Goal: Use online tool/utility: Utilize a website feature to perform a specific function

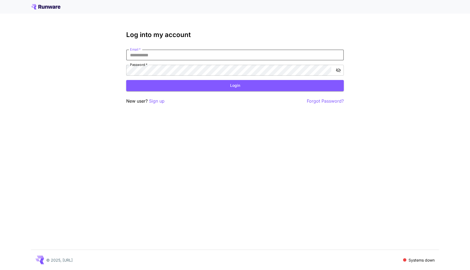
type input "**********"
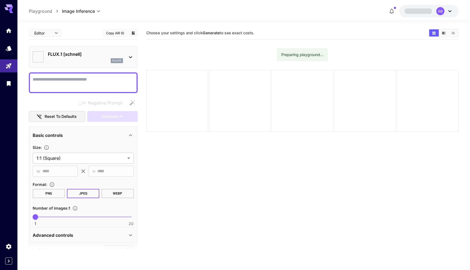
type input "**********"
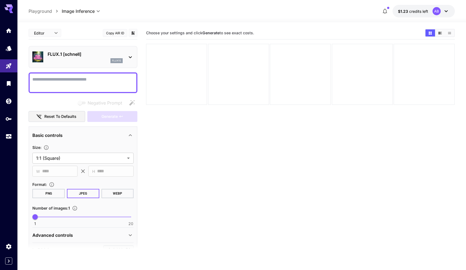
click at [100, 60] on div "flux1s" at bounding box center [85, 60] width 75 height 5
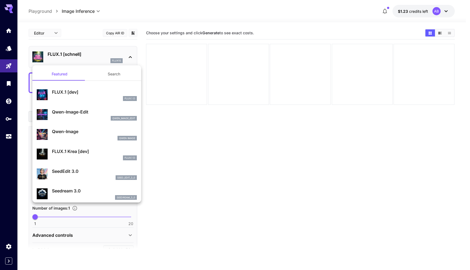
click at [78, 130] on p "Qwen-Image" at bounding box center [94, 131] width 85 height 7
type input "**"
type input "***"
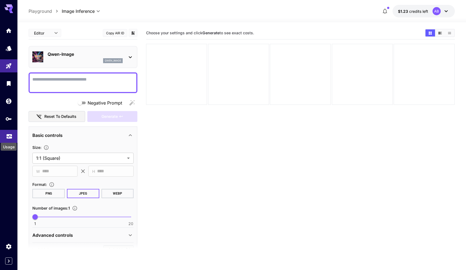
click at [8, 137] on icon "Usage" at bounding box center [9, 135] width 5 height 3
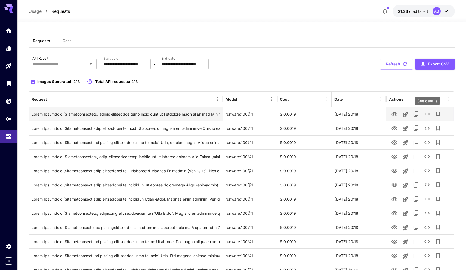
click at [427, 115] on icon "See details" at bounding box center [426, 114] width 7 height 7
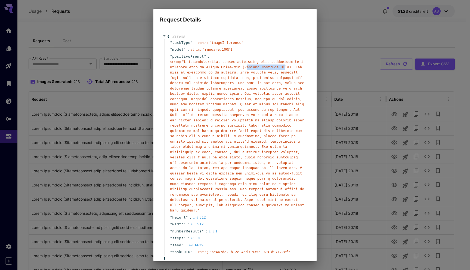
drag, startPoint x: 250, startPoint y: 65, endPoint x: 288, endPoint y: 66, distance: 37.5
click at [288, 66] on span "" "" at bounding box center [237, 136] width 134 height 152
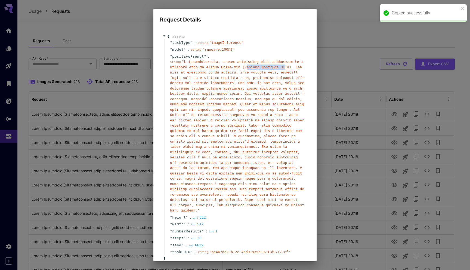
copy span "eafood Dumpling So"
click at [279, 112] on div "string " "" at bounding box center [237, 136] width 134 height 154
drag, startPoint x: 224, startPoint y: 66, endPoint x: 234, endPoint y: 66, distance: 9.8
click at [234, 66] on span "" "" at bounding box center [237, 136] width 134 height 152
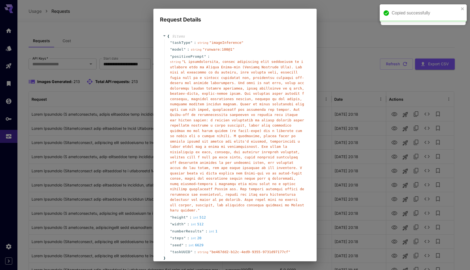
click at [229, 67] on span "" "" at bounding box center [237, 136] width 134 height 152
copy span "Mandu"
click at [254, 58] on div "" positivePrompt " : string " "" at bounding box center [235, 133] width 143 height 161
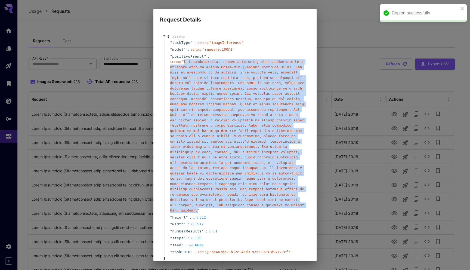
drag, startPoint x: 186, startPoint y: 66, endPoint x: 256, endPoint y: 216, distance: 166.1
click at [256, 212] on span "" "" at bounding box center [237, 136] width 134 height 152
copy span "A photorealistic, highly appetizing food photograph of a steaming bowl of Haemu…"
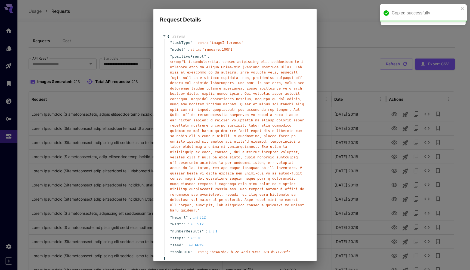
click at [17, 31] on div "Request Details { 9 item s " taskType " : string " imageInference " " model " :…" at bounding box center [235, 135] width 470 height 270
click at [8, 33] on div "Request Details { 9 item s " taskType " : string " imageInference " " model " :…" at bounding box center [235, 135] width 470 height 270
click at [309, 19] on h2 "Request Details" at bounding box center [234, 16] width 163 height 15
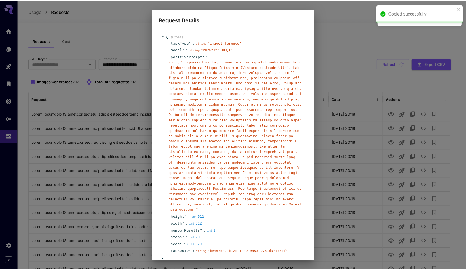
scroll to position [38, 0]
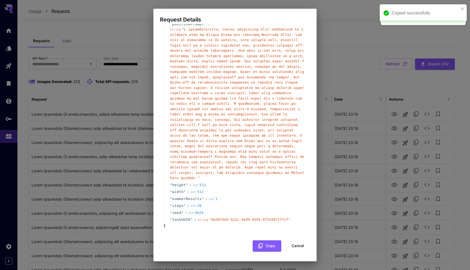
click at [289, 245] on button "Cancel" at bounding box center [297, 245] width 24 height 11
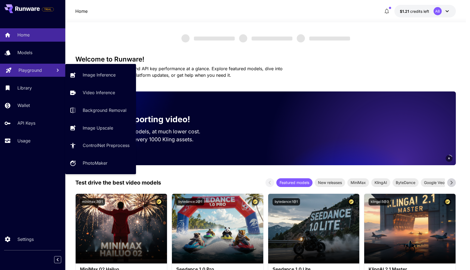
click at [28, 70] on p "Playground" at bounding box center [29, 70] width 23 height 7
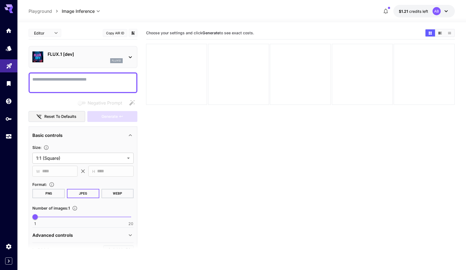
click at [73, 52] on p "FLUX.1 [dev]" at bounding box center [85, 54] width 75 height 7
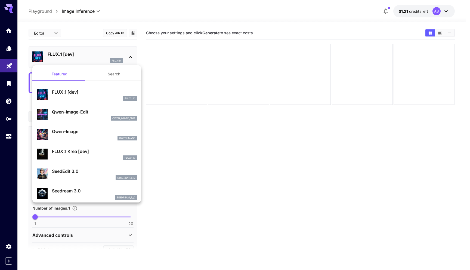
click at [58, 133] on p "Qwen-Image" at bounding box center [94, 131] width 85 height 7
type input "**"
type input "***"
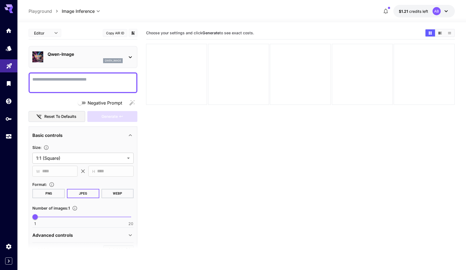
click at [71, 85] on textarea "Negative Prompt" at bounding box center [82, 82] width 101 height 13
paste textarea "**********"
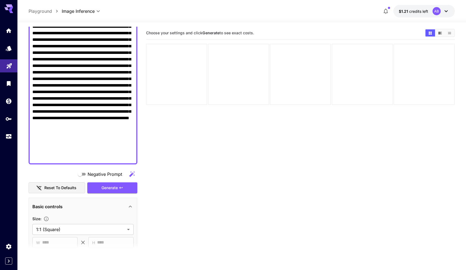
scroll to position [245, 0]
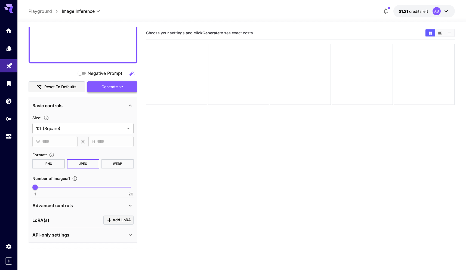
type textarea "**********"
click at [108, 85] on span "Generate" at bounding box center [109, 86] width 16 height 7
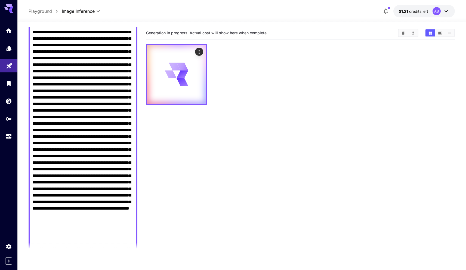
scroll to position [0, 0]
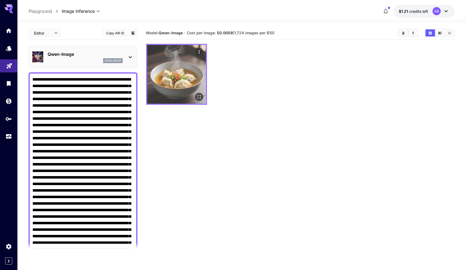
click at [185, 85] on img at bounding box center [176, 74] width 59 height 59
click at [202, 97] on button "Open in fullscreen" at bounding box center [199, 97] width 8 height 8
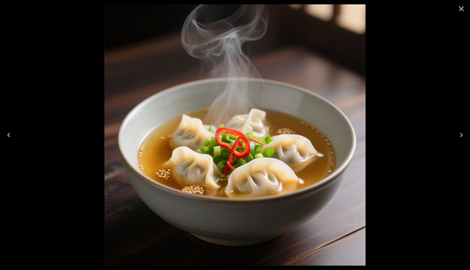
click at [457, 11] on icon "Close" at bounding box center [461, 8] width 9 height 9
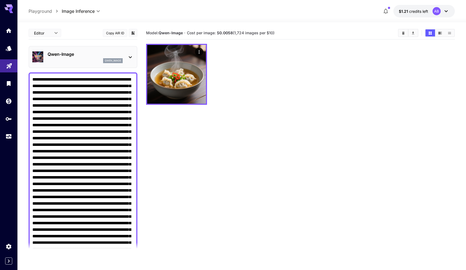
click at [228, 92] on div at bounding box center [300, 74] width 308 height 61
click at [76, 56] on p "Qwen-Image" at bounding box center [85, 54] width 75 height 7
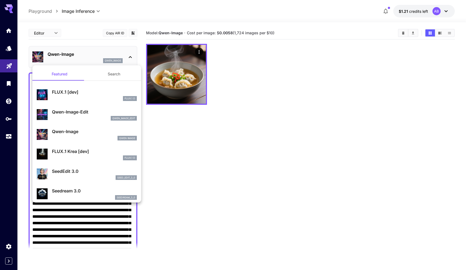
click at [74, 154] on p "FLUX.1 Krea [dev]" at bounding box center [94, 151] width 85 height 7
type input "**"
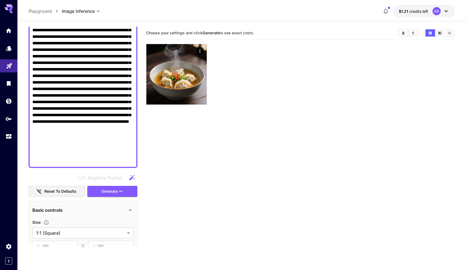
scroll to position [212, 0]
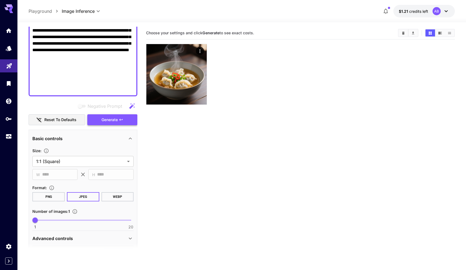
click at [111, 123] on span "Generate" at bounding box center [109, 119] width 16 height 7
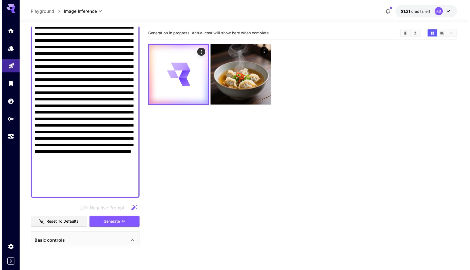
scroll to position [0, 0]
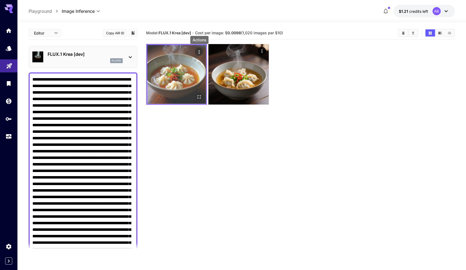
click at [201, 51] on icon "Actions" at bounding box center [198, 51] width 5 height 5
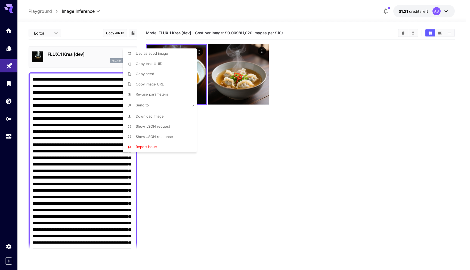
click at [216, 143] on div at bounding box center [235, 135] width 470 height 270
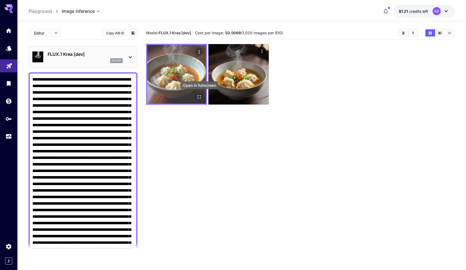
click at [185, 75] on img at bounding box center [176, 74] width 59 height 59
click at [198, 52] on icon "Actions" at bounding box center [198, 51] width 5 height 5
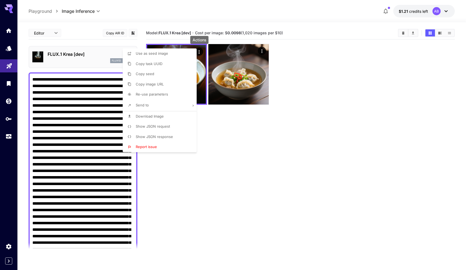
click at [151, 117] on span "Download Image" at bounding box center [150, 116] width 28 height 4
drag, startPoint x: 305, startPoint y: 173, endPoint x: 181, endPoint y: 133, distance: 129.7
click at [305, 173] on div at bounding box center [235, 135] width 470 height 270
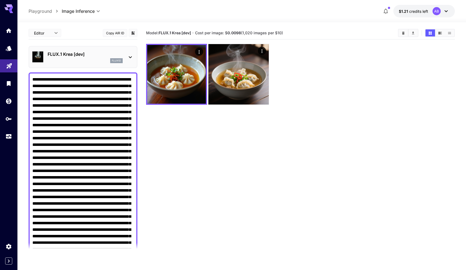
click at [104, 50] on div "FLUX.1 Krea [dev] flux1d" at bounding box center [82, 57] width 101 height 17
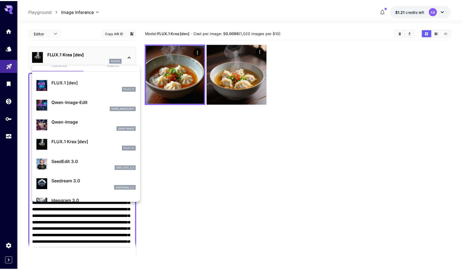
scroll to position [15, 0]
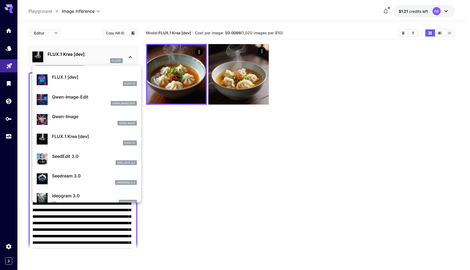
click at [92, 176] on p "Seedream 3.0" at bounding box center [94, 175] width 85 height 7
type input "***"
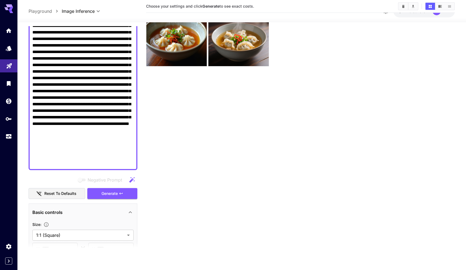
scroll to position [42, 0]
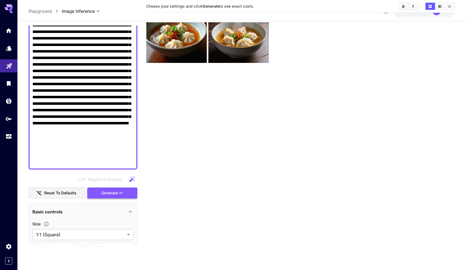
click at [123, 193] on icon "button" at bounding box center [121, 193] width 4 height 4
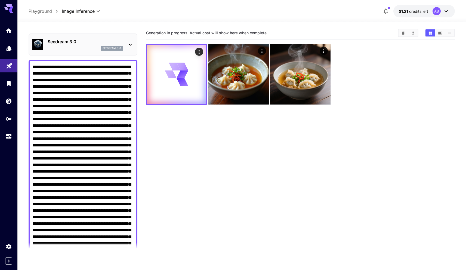
scroll to position [0, 0]
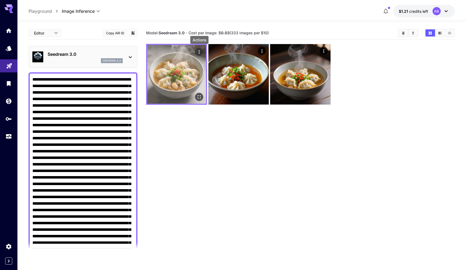
click at [199, 52] on icon "Actions" at bounding box center [198, 51] width 5 height 5
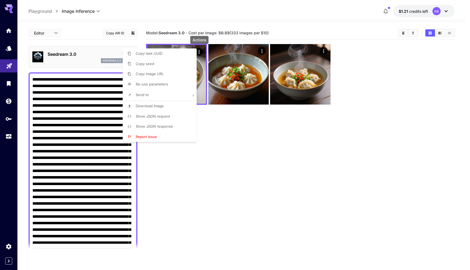
click at [158, 107] on span "Download Image" at bounding box center [150, 106] width 28 height 4
drag, startPoint x: 297, startPoint y: 159, endPoint x: 206, endPoint y: 125, distance: 96.9
click at [297, 159] on div at bounding box center [235, 135] width 470 height 270
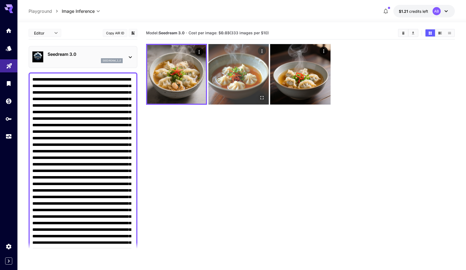
click at [228, 58] on img at bounding box center [238, 74] width 60 height 60
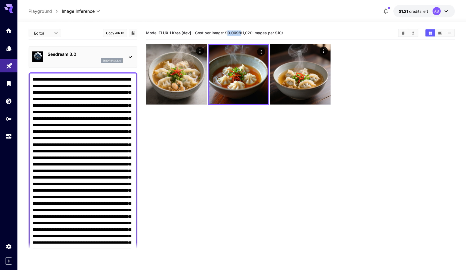
drag, startPoint x: 229, startPoint y: 33, endPoint x: 242, endPoint y: 33, distance: 13.6
click at [242, 33] on span "Cost per image: $ 0.0098 (1,020 images per $10)" at bounding box center [239, 32] width 88 height 5
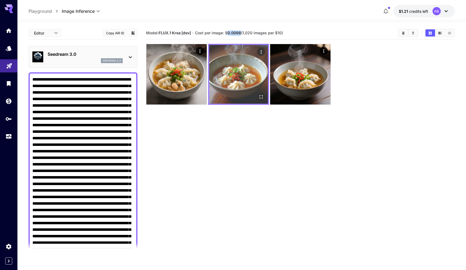
copy b "0.0098"
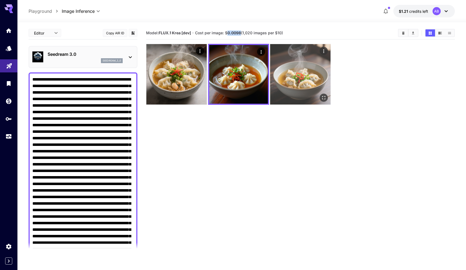
click at [299, 70] on img at bounding box center [300, 74] width 60 height 60
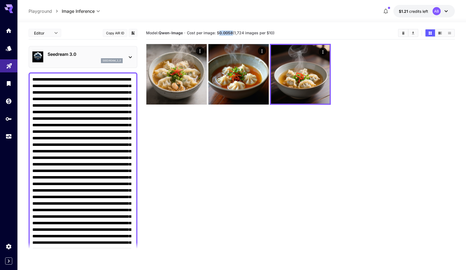
drag, startPoint x: 220, startPoint y: 33, endPoint x: 233, endPoint y: 34, distance: 13.3
click at [233, 34] on span "Cost per image: $ 0.0058 (1,724 images per $10)" at bounding box center [231, 32] width 88 height 5
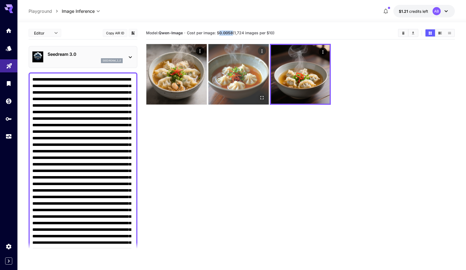
copy b "0.0058"
click at [240, 67] on img at bounding box center [238, 74] width 60 height 60
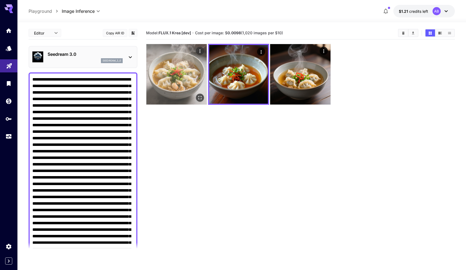
click at [182, 83] on img at bounding box center [176, 74] width 60 height 60
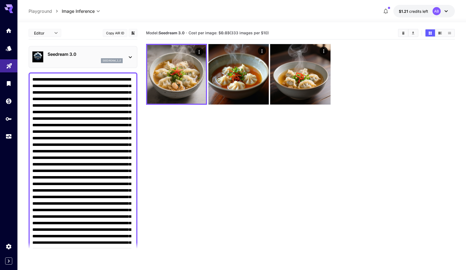
click at [73, 55] on p "Seedream 3.0" at bounding box center [85, 54] width 75 height 7
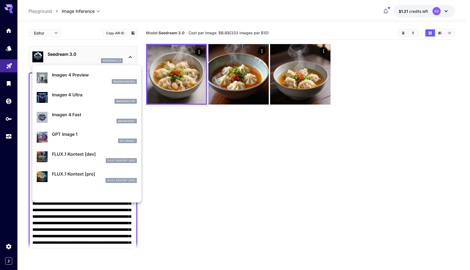
scroll to position [241, 0]
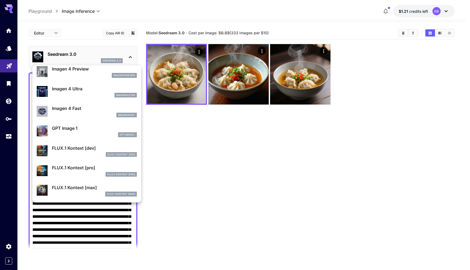
click at [99, 132] on div "GPT Image 1 gpt_image_1" at bounding box center [94, 131] width 85 height 12
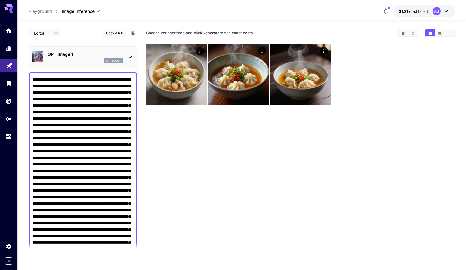
click at [68, 53] on p "GPT Image 1" at bounding box center [85, 54] width 75 height 7
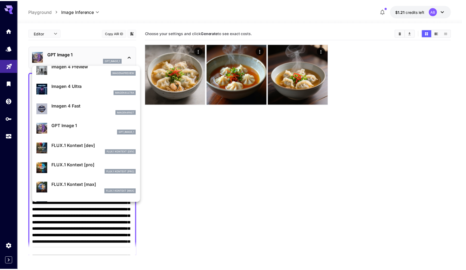
scroll to position [245, 0]
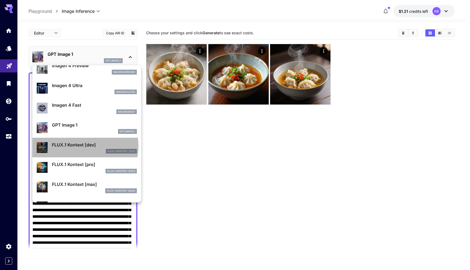
click at [78, 146] on p "FLUX.1 Kontext [dev]" at bounding box center [94, 144] width 85 height 7
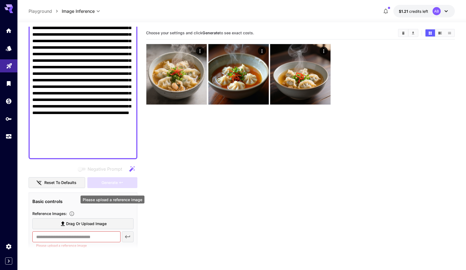
scroll to position [183, 0]
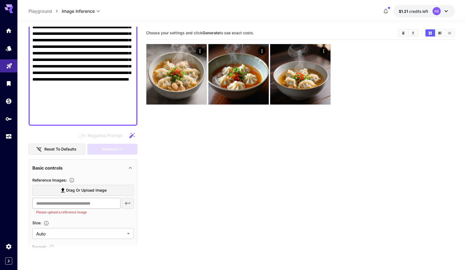
click at [110, 206] on input "text" at bounding box center [76, 203] width 88 height 11
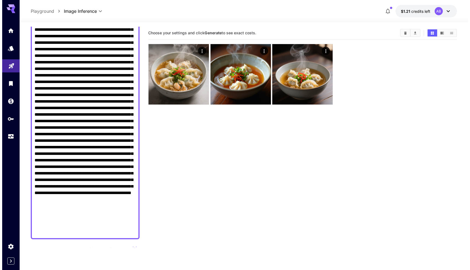
scroll to position [0, 0]
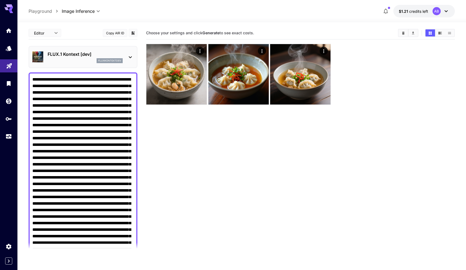
click at [83, 63] on div "fluxkontextdev" at bounding box center [85, 60] width 75 height 5
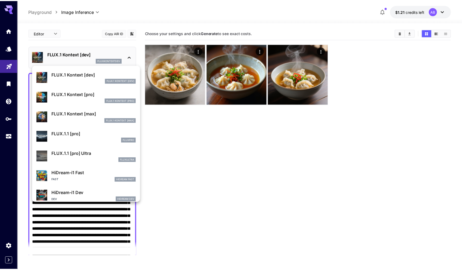
scroll to position [314, 0]
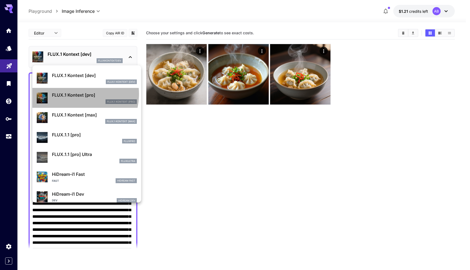
click at [73, 94] on p "FLUX.1 Kontext [pro]" at bounding box center [94, 95] width 85 height 7
type input "**********"
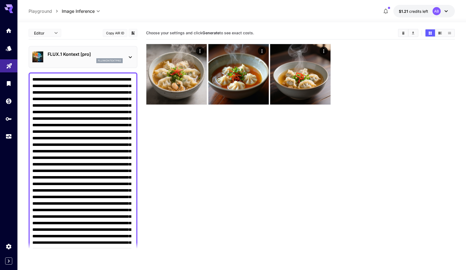
click at [77, 66] on div "FLUX.1 Kontext [pro] fluxkontextpro" at bounding box center [83, 57] width 109 height 22
click at [83, 56] on p "FLUX.1 Kontext [pro]" at bounding box center [85, 54] width 75 height 7
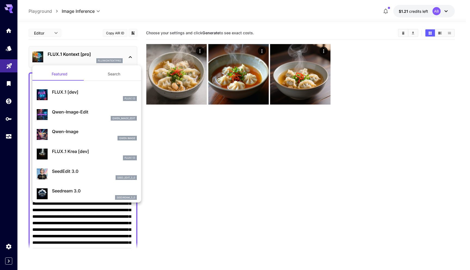
click at [105, 72] on button "Search" at bounding box center [114, 73] width 54 height 13
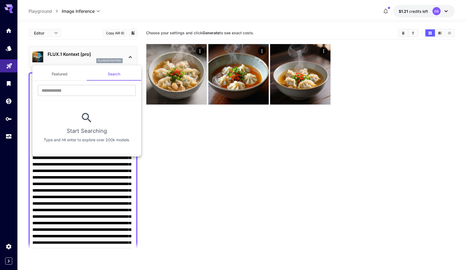
click at [77, 76] on button "Featured" at bounding box center [59, 73] width 54 height 13
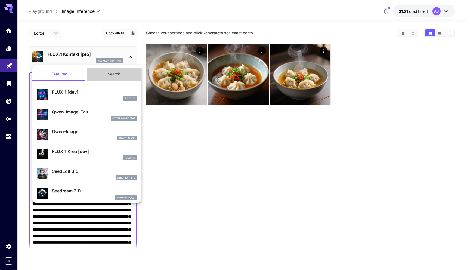
click at [122, 71] on button "Search" at bounding box center [114, 73] width 54 height 13
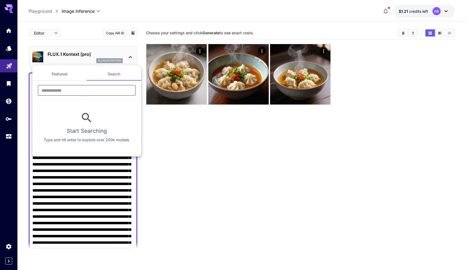
click at [104, 88] on input "text" at bounding box center [87, 90] width 98 height 11
type input "***"
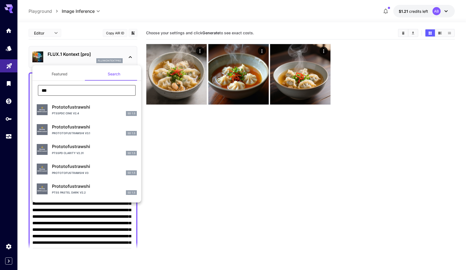
click at [173, 71] on div at bounding box center [235, 135] width 470 height 270
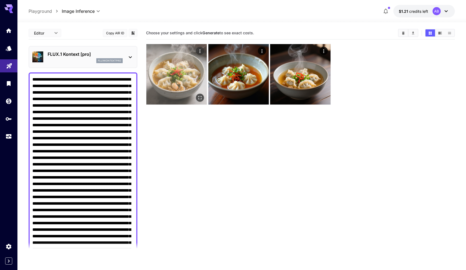
click at [185, 65] on img at bounding box center [176, 74] width 60 height 60
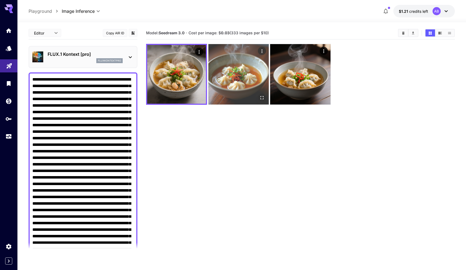
click at [218, 68] on img at bounding box center [238, 74] width 60 height 60
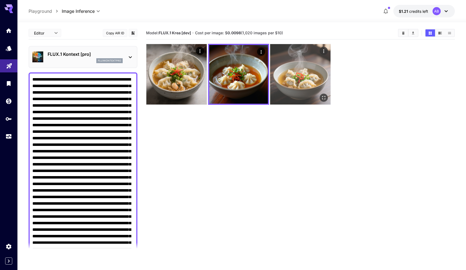
click at [291, 76] on img at bounding box center [300, 74] width 60 height 60
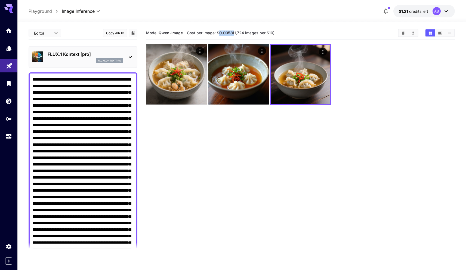
drag, startPoint x: 219, startPoint y: 32, endPoint x: 234, endPoint y: 33, distance: 15.0
click at [234, 33] on span "Cost per image: $ 0.0058 (1,724 images per $10)" at bounding box center [231, 32] width 88 height 5
click at [233, 34] on span "Cost per image: $ 0.0058 (1,724 images per $10)" at bounding box center [231, 32] width 88 height 5
drag, startPoint x: 234, startPoint y: 33, endPoint x: 220, endPoint y: 34, distance: 13.4
click at [220, 34] on span "Cost per image: $ 0.0058 (1,724 images per $10)" at bounding box center [231, 32] width 88 height 5
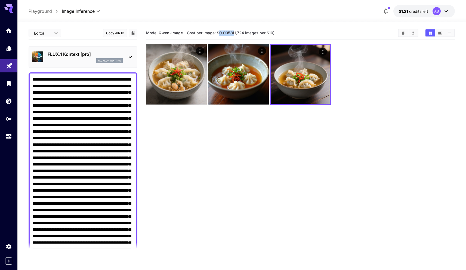
copy span "0.0058"
click at [73, 55] on p "FLUX.1 Kontext [pro]" at bounding box center [85, 54] width 75 height 7
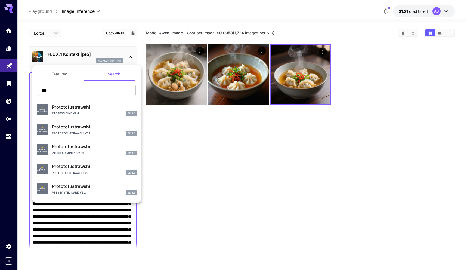
click at [73, 70] on button "Featured" at bounding box center [59, 73] width 54 height 13
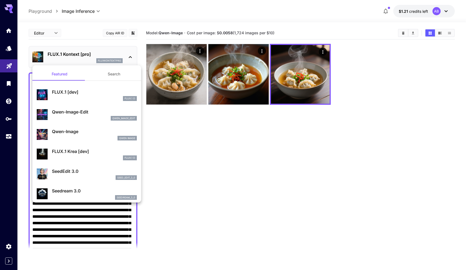
click at [105, 75] on button "Search" at bounding box center [114, 73] width 54 height 13
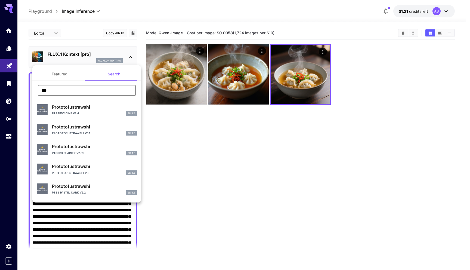
click at [84, 88] on input "***" at bounding box center [87, 90] width 98 height 11
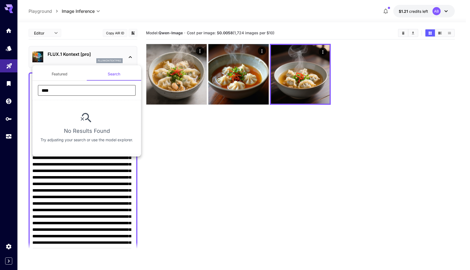
type input "****"
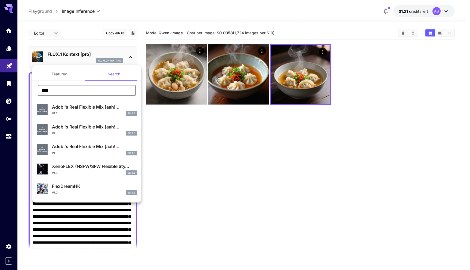
click at [59, 77] on button "Featured" at bounding box center [59, 73] width 54 height 13
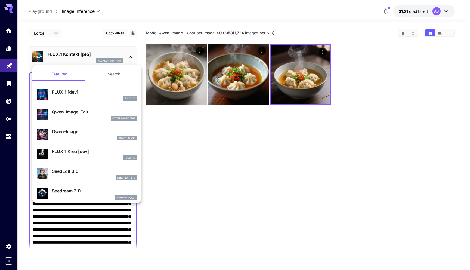
click at [104, 70] on button "Search" at bounding box center [114, 73] width 54 height 13
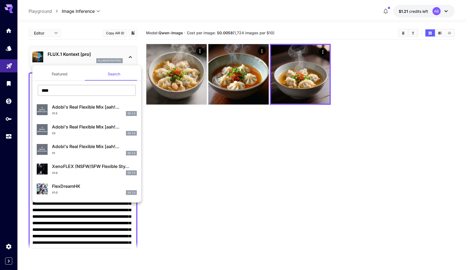
click at [79, 87] on input "****" at bounding box center [87, 90] width 98 height 11
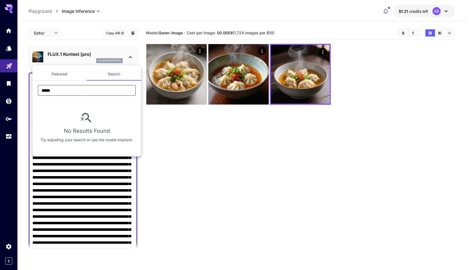
type input "****"
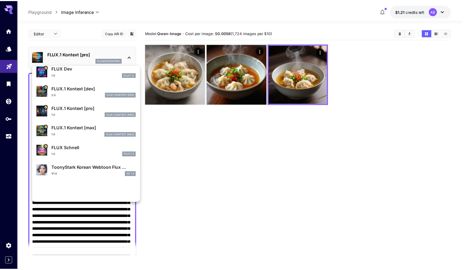
scroll to position [183, 0]
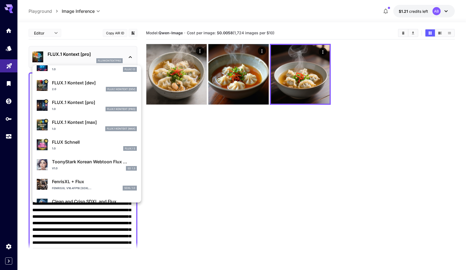
click at [79, 146] on div "1.0 FLUX.1 S" at bounding box center [94, 148] width 85 height 5
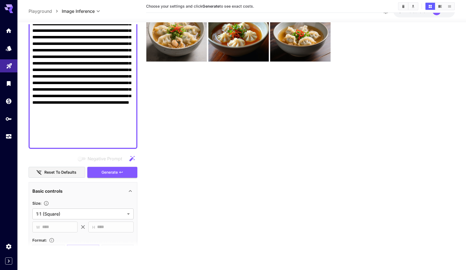
scroll to position [207, 0]
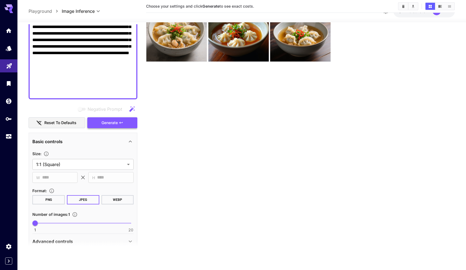
click at [108, 124] on span "Generate" at bounding box center [109, 122] width 16 height 7
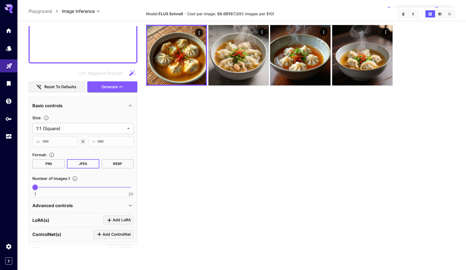
scroll to position [0, 0]
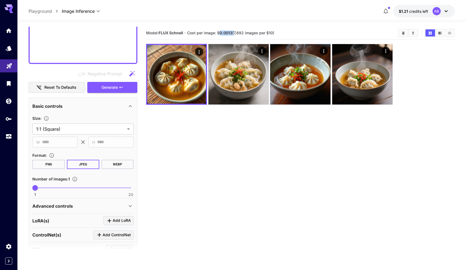
drag, startPoint x: 222, startPoint y: 32, endPoint x: 234, endPoint y: 32, distance: 12.2
click at [234, 32] on span "Cost per image: $ 0.0013 (7,692 images per $10)" at bounding box center [230, 32] width 87 height 5
copy span "0.0013"
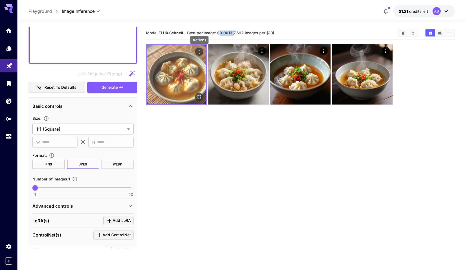
click at [198, 52] on icon "Actions" at bounding box center [198, 51] width 5 height 5
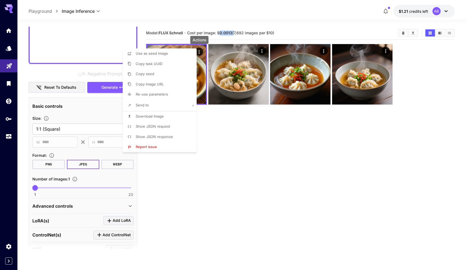
click at [155, 118] on p "Download Image" at bounding box center [150, 116] width 28 height 5
click at [229, 112] on div at bounding box center [235, 135] width 470 height 270
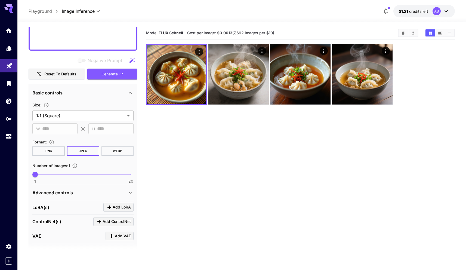
scroll to position [289, 0]
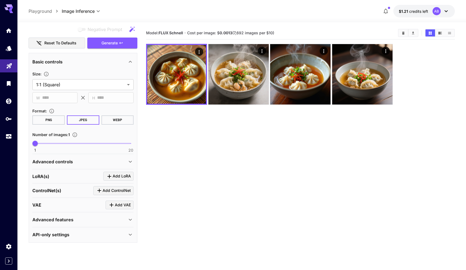
click at [121, 162] on div "Advanced controls" at bounding box center [79, 161] width 95 height 7
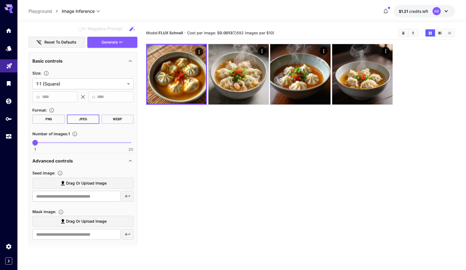
click at [123, 161] on div "Advanced controls" at bounding box center [79, 160] width 95 height 7
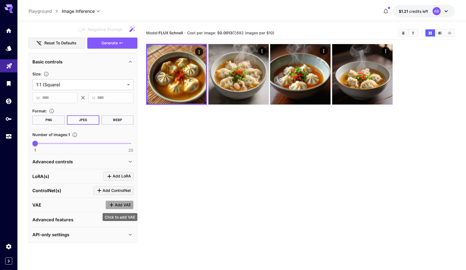
click at [118, 202] on span "Add VAE" at bounding box center [123, 204] width 16 height 7
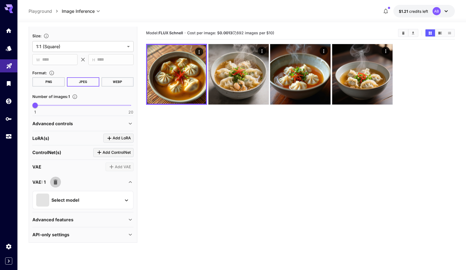
click at [58, 183] on button "button" at bounding box center [55, 181] width 11 height 11
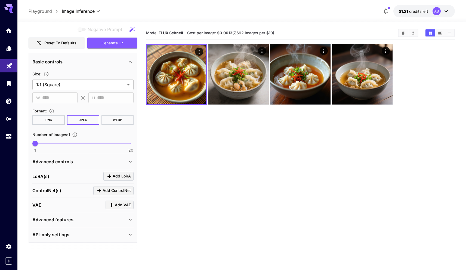
click at [72, 217] on p "Advanced features" at bounding box center [52, 219] width 41 height 7
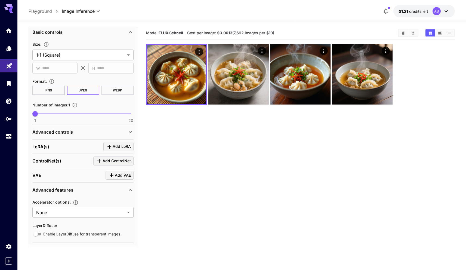
scroll to position [334, 0]
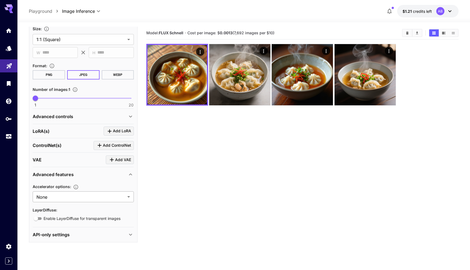
click at [67, 196] on body "**********" at bounding box center [235, 156] width 470 height 313
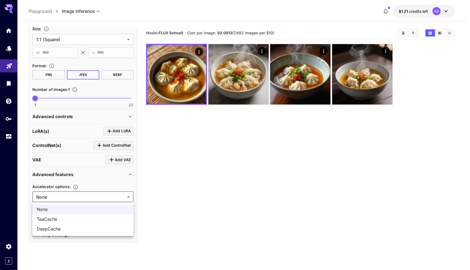
click at [67, 196] on div at bounding box center [235, 135] width 470 height 270
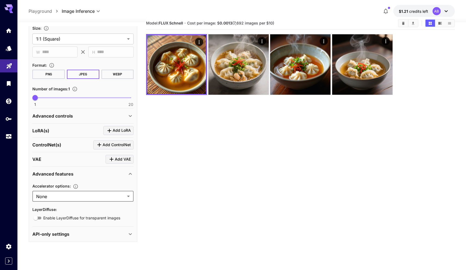
scroll to position [10, 0]
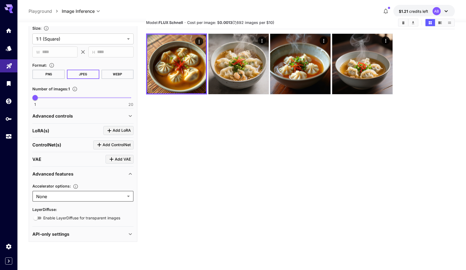
click at [72, 233] on div "API-only settings" at bounding box center [79, 233] width 95 height 7
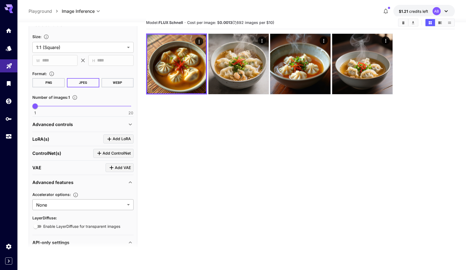
scroll to position [308, 0]
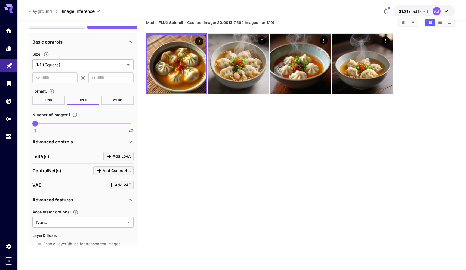
click at [117, 144] on div "Advanced controls" at bounding box center [79, 141] width 95 height 7
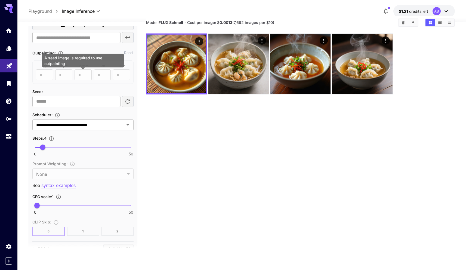
scroll to position [502, 0]
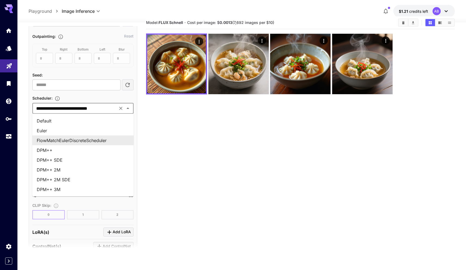
click at [91, 106] on input "**********" at bounding box center [75, 108] width 82 height 8
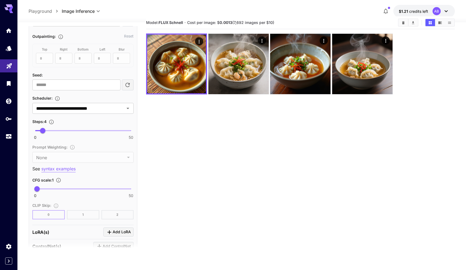
click at [142, 112] on main "**********" at bounding box center [242, 153] width 426 height 274
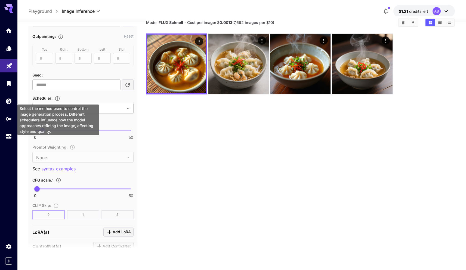
click at [58, 99] on icon "Select the method used to control the image generation process. Different sched…" at bounding box center [57, 98] width 5 height 5
click at [59, 98] on icon "Select the method used to control the image generation process. Different sched…" at bounding box center [57, 98] width 5 height 5
click at [69, 96] on div "Scheduler :" at bounding box center [82, 98] width 101 height 7
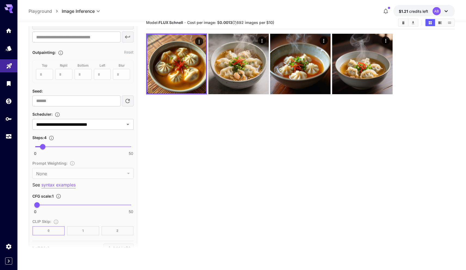
scroll to position [492, 0]
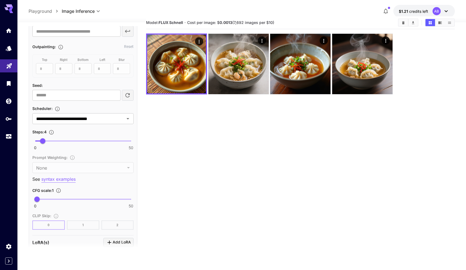
click at [168, 137] on section "Model: FLUX [PERSON_NAME] · Cost per image: $ 0.0013 (7,692 images per $10)" at bounding box center [300, 151] width 308 height 270
drag, startPoint x: 52, startPoint y: 141, endPoint x: 74, endPoint y: 142, distance: 21.8
click at [74, 142] on span "20" at bounding box center [73, 140] width 5 height 5
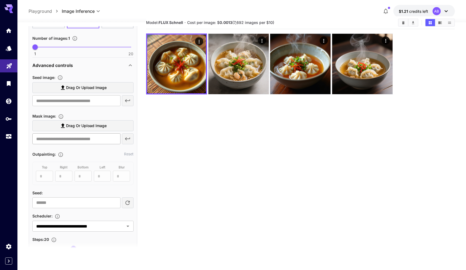
scroll to position [266, 0]
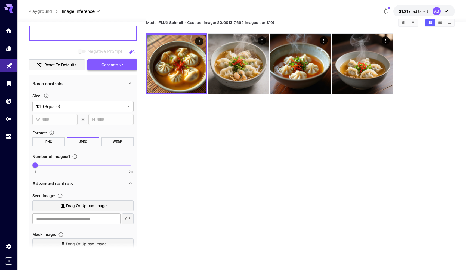
click at [106, 64] on span "Generate" at bounding box center [109, 64] width 16 height 7
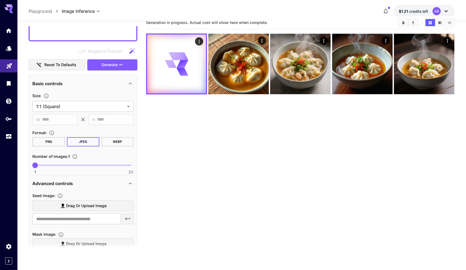
scroll to position [214, 0]
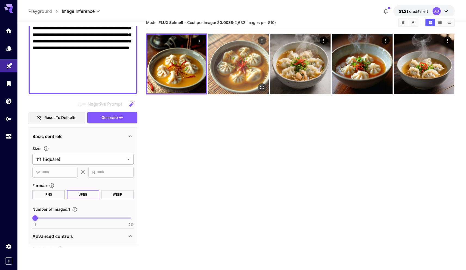
click at [242, 64] on img at bounding box center [238, 64] width 60 height 60
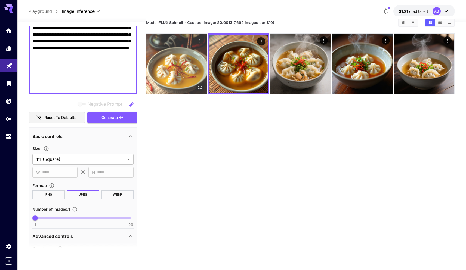
click at [171, 67] on img at bounding box center [176, 64] width 60 height 60
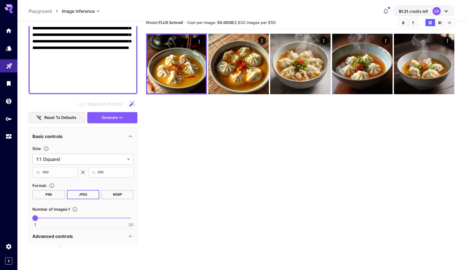
click at [181, 121] on section "Model: FLUX [PERSON_NAME] · Cost per image: $ 0.0038 (2,632 images per $10)" at bounding box center [300, 151] width 308 height 270
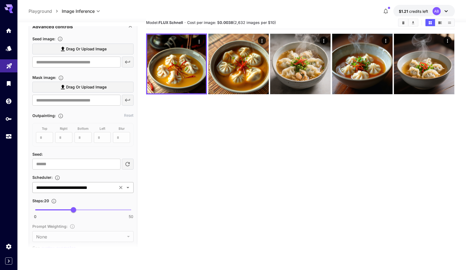
scroll to position [461, 0]
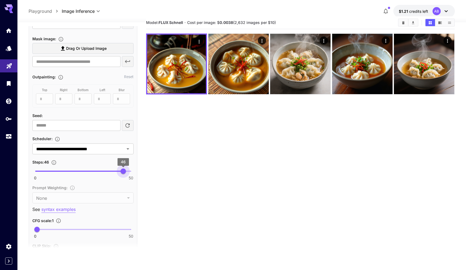
type input "**"
drag, startPoint x: 111, startPoint y: 173, endPoint x: 141, endPoint y: 174, distance: 29.9
click at [139, 175] on main "**********" at bounding box center [242, 153] width 426 height 274
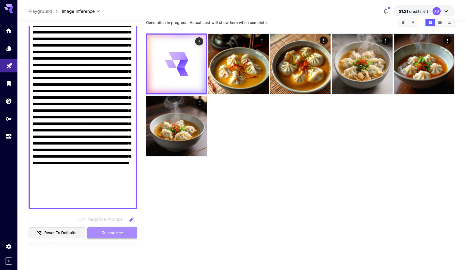
click at [106, 229] on span "Generate" at bounding box center [109, 232] width 16 height 7
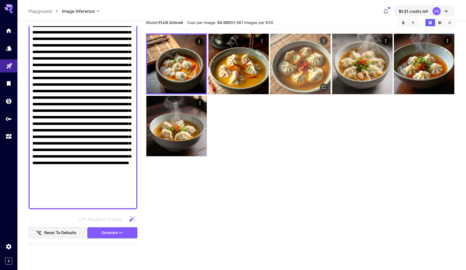
click at [285, 78] on img at bounding box center [300, 64] width 60 height 60
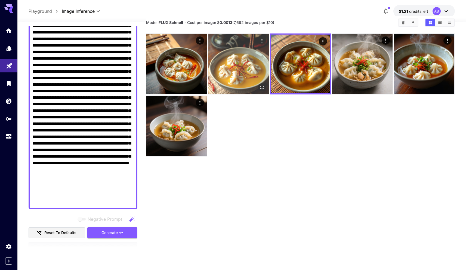
click at [249, 61] on img at bounding box center [238, 64] width 60 height 60
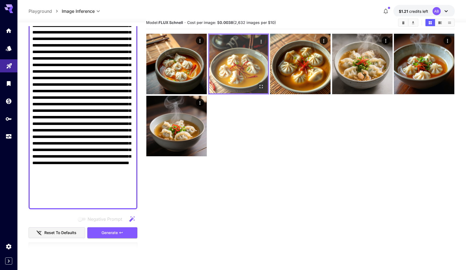
click at [261, 43] on icon "Actions" at bounding box center [260, 42] width 1 height 4
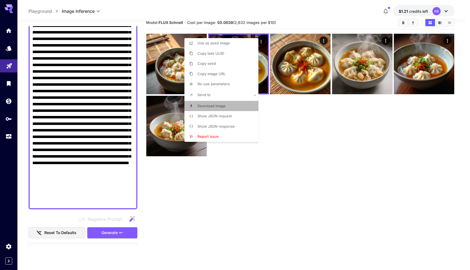
click at [216, 107] on span "Download Image" at bounding box center [211, 106] width 28 height 4
click at [221, 23] on div at bounding box center [235, 135] width 470 height 270
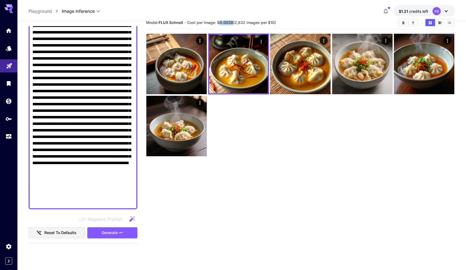
drag, startPoint x: 221, startPoint y: 22, endPoint x: 234, endPoint y: 24, distance: 13.1
click at [234, 23] on span "Cost per image: $ 0.0038 (2,632 images per $10)" at bounding box center [231, 22] width 89 height 5
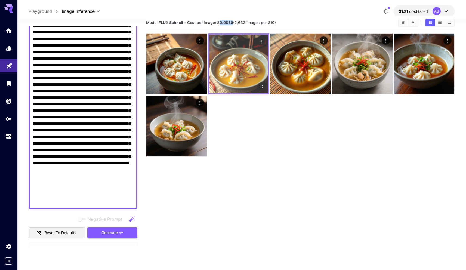
copy b "0.0038"
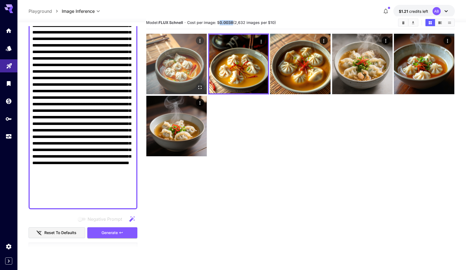
click at [186, 53] on img at bounding box center [176, 64] width 60 height 60
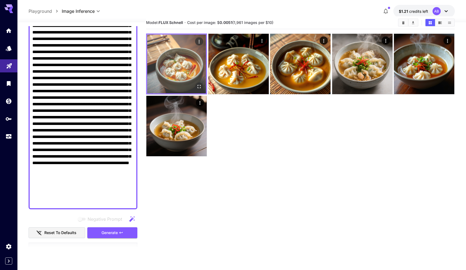
click at [179, 55] on img at bounding box center [176, 64] width 59 height 59
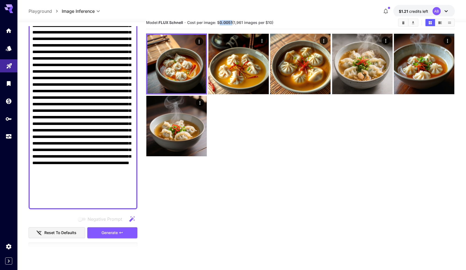
drag, startPoint x: 220, startPoint y: 23, endPoint x: 235, endPoint y: 26, distance: 14.8
click at [233, 23] on span "Cost per image: $ 0.0051 (1,961 images per $10)" at bounding box center [230, 22] width 86 height 5
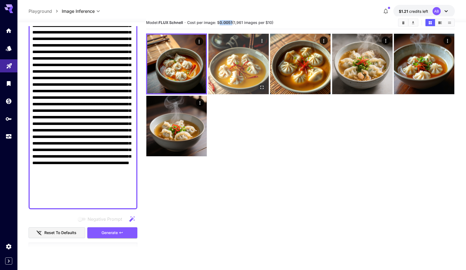
copy b "0.0051"
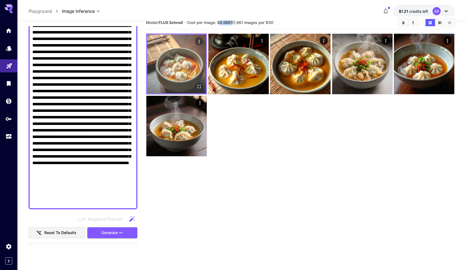
click at [199, 41] on icon "Actions" at bounding box center [198, 41] width 5 height 5
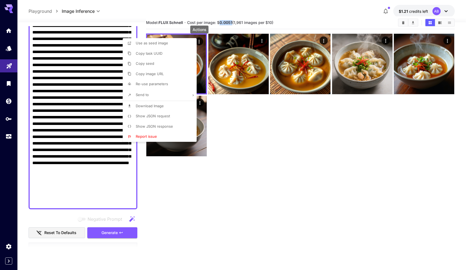
click at [150, 107] on span "Download Image" at bounding box center [150, 106] width 28 height 4
click at [224, 24] on div at bounding box center [235, 135] width 470 height 270
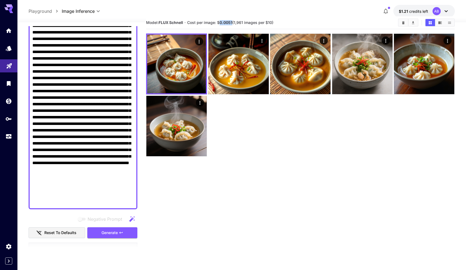
drag, startPoint x: 220, startPoint y: 23, endPoint x: 233, endPoint y: 23, distance: 12.8
click at [233, 23] on span "Cost per image: $ 0.0051 (1,961 images per $10)" at bounding box center [230, 22] width 86 height 5
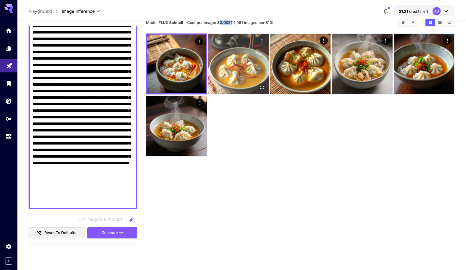
copy b "0.0051"
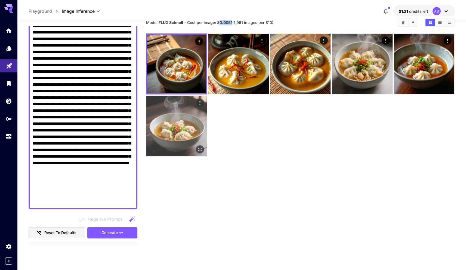
click at [193, 119] on img at bounding box center [176, 126] width 60 height 60
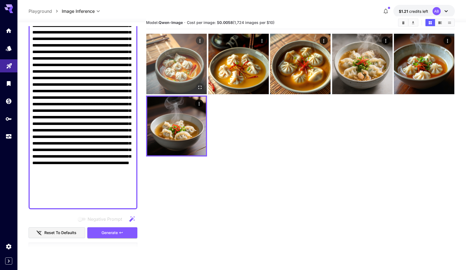
click at [171, 79] on img at bounding box center [176, 64] width 60 height 60
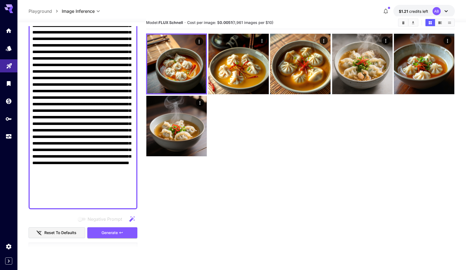
click at [275, 134] on div at bounding box center [300, 94] width 308 height 123
click at [274, 135] on div at bounding box center [300, 94] width 308 height 123
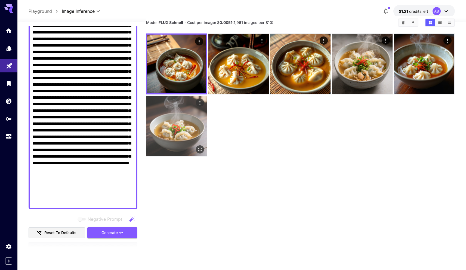
click at [171, 120] on img at bounding box center [176, 126] width 60 height 60
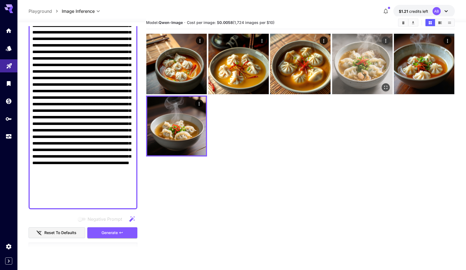
click at [354, 79] on img at bounding box center [362, 64] width 60 height 60
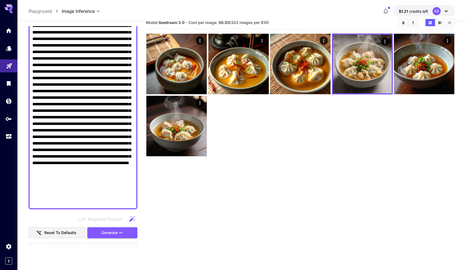
click at [317, 149] on div at bounding box center [300, 94] width 308 height 123
